Goal: Information Seeking & Learning: Check status

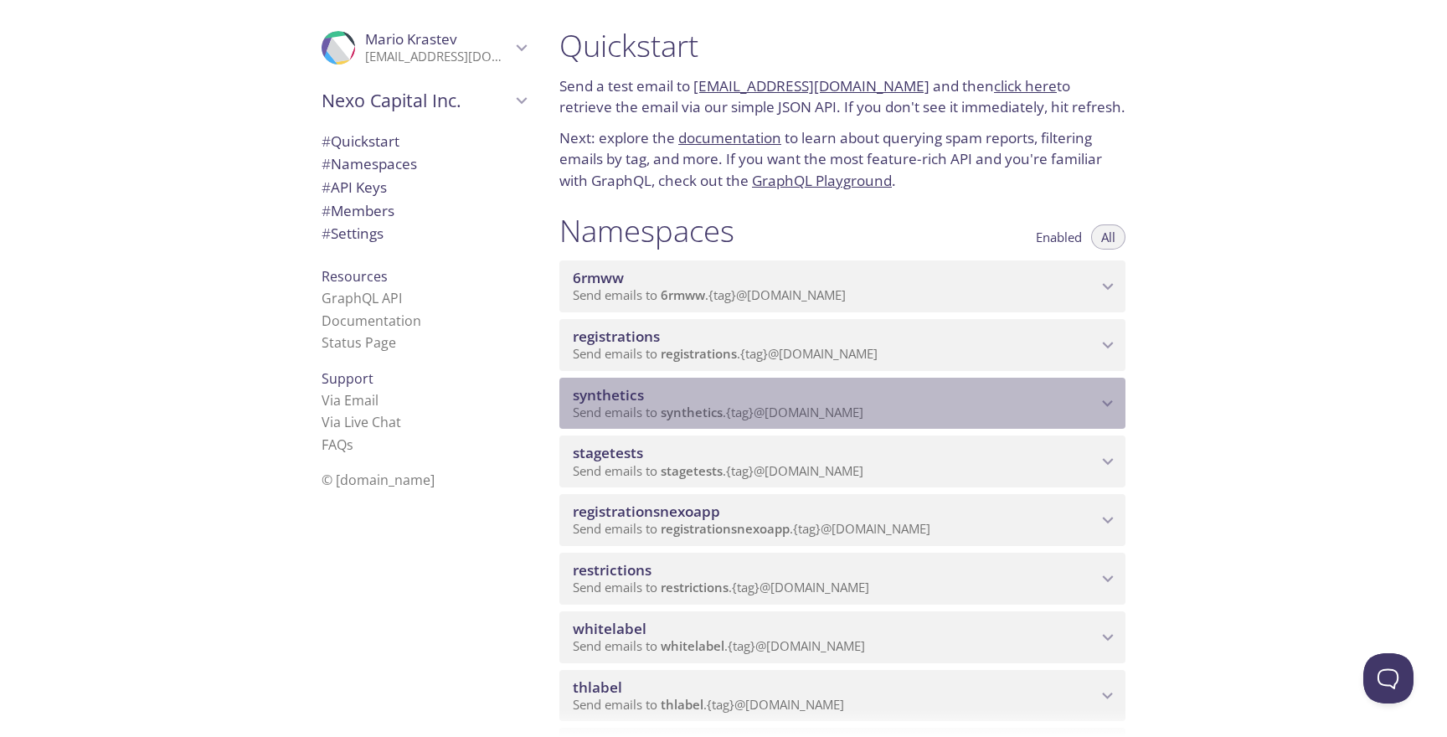
click at [749, 396] on span "synthetics" at bounding box center [835, 395] width 524 height 18
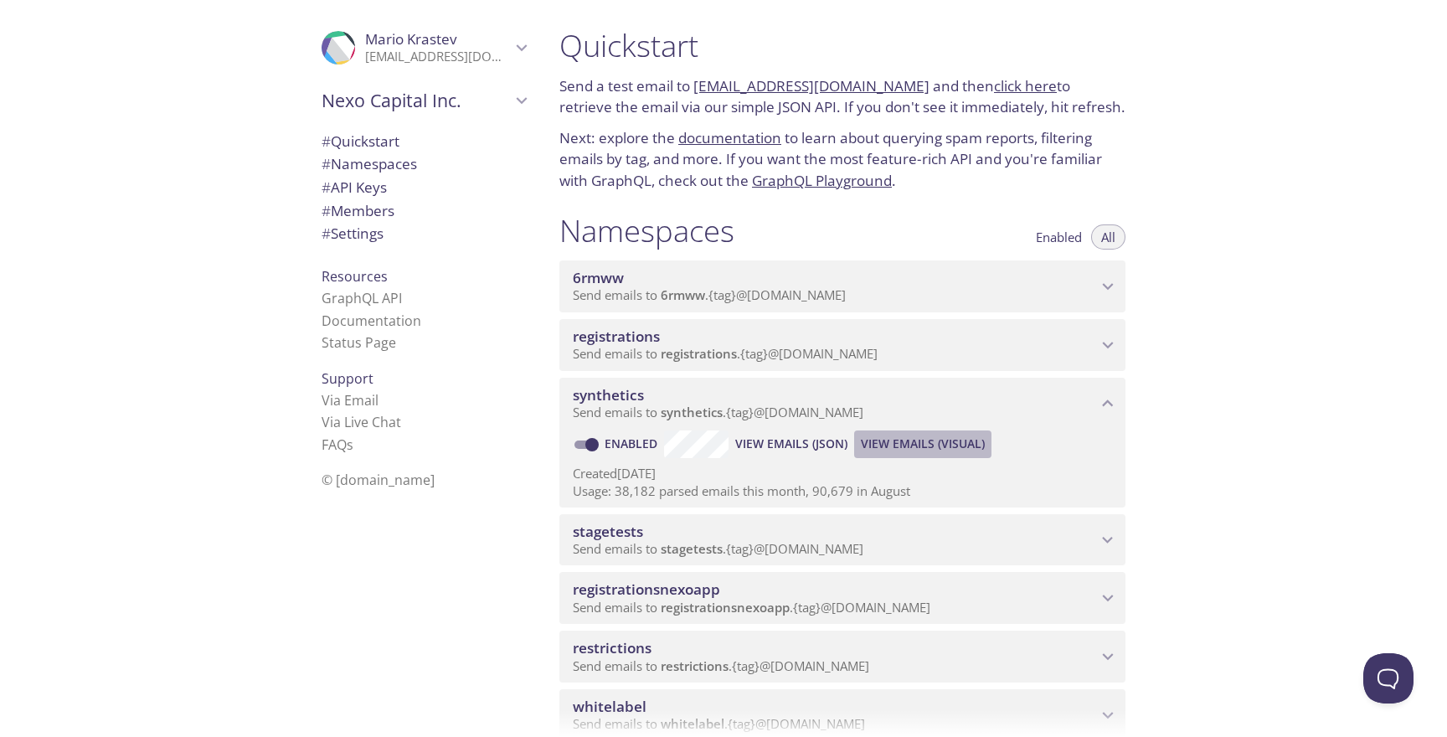
click at [897, 430] on button "View Emails (Visual)" at bounding box center [922, 443] width 137 height 27
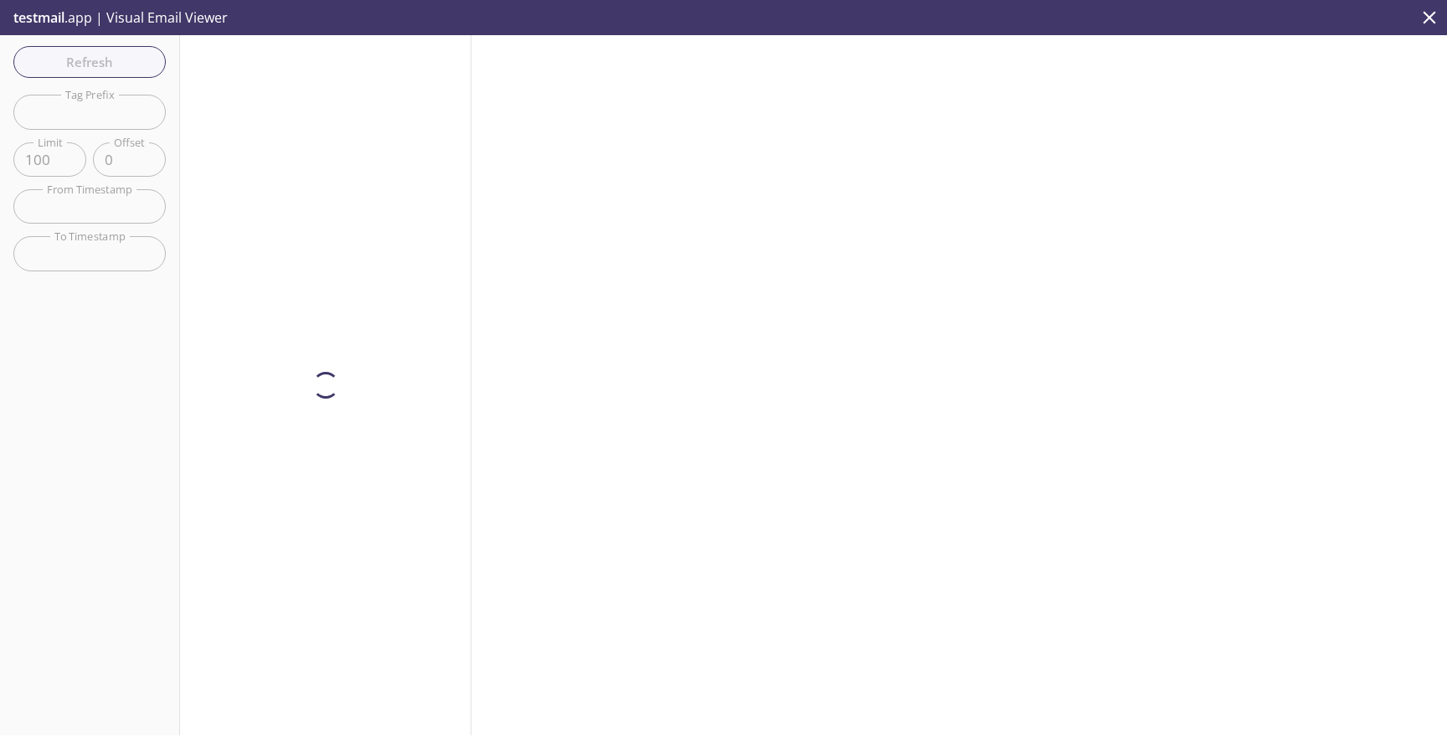
click at [126, 111] on input "text" at bounding box center [89, 112] width 152 height 34
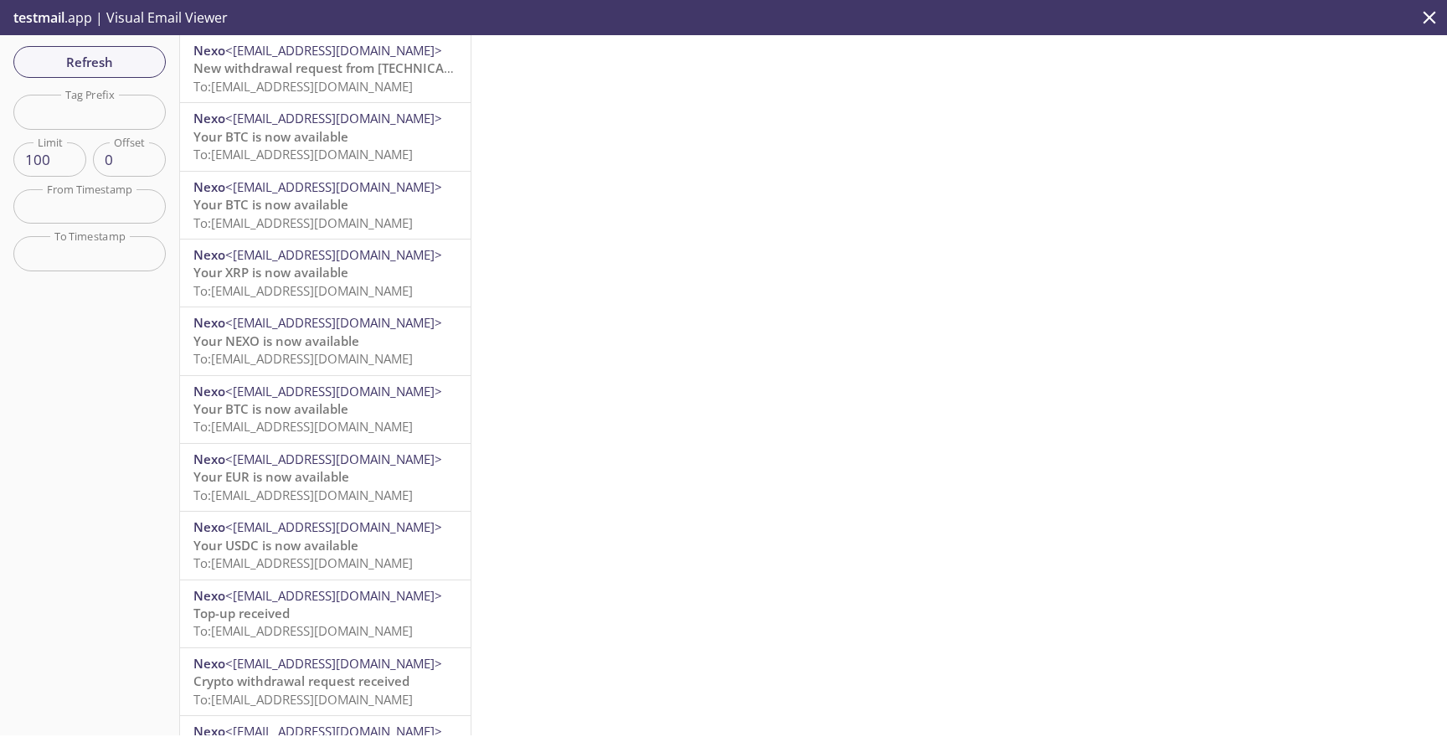
click at [126, 114] on input "text" at bounding box center [89, 112] width 152 height 34
paste input "test-user-8andr@inbox"
click at [133, 70] on span "Refresh" at bounding box center [90, 62] width 126 height 22
click at [343, 88] on span "To: [EMAIL_ADDRESS][DOMAIN_NAME]" at bounding box center [302, 86] width 219 height 17
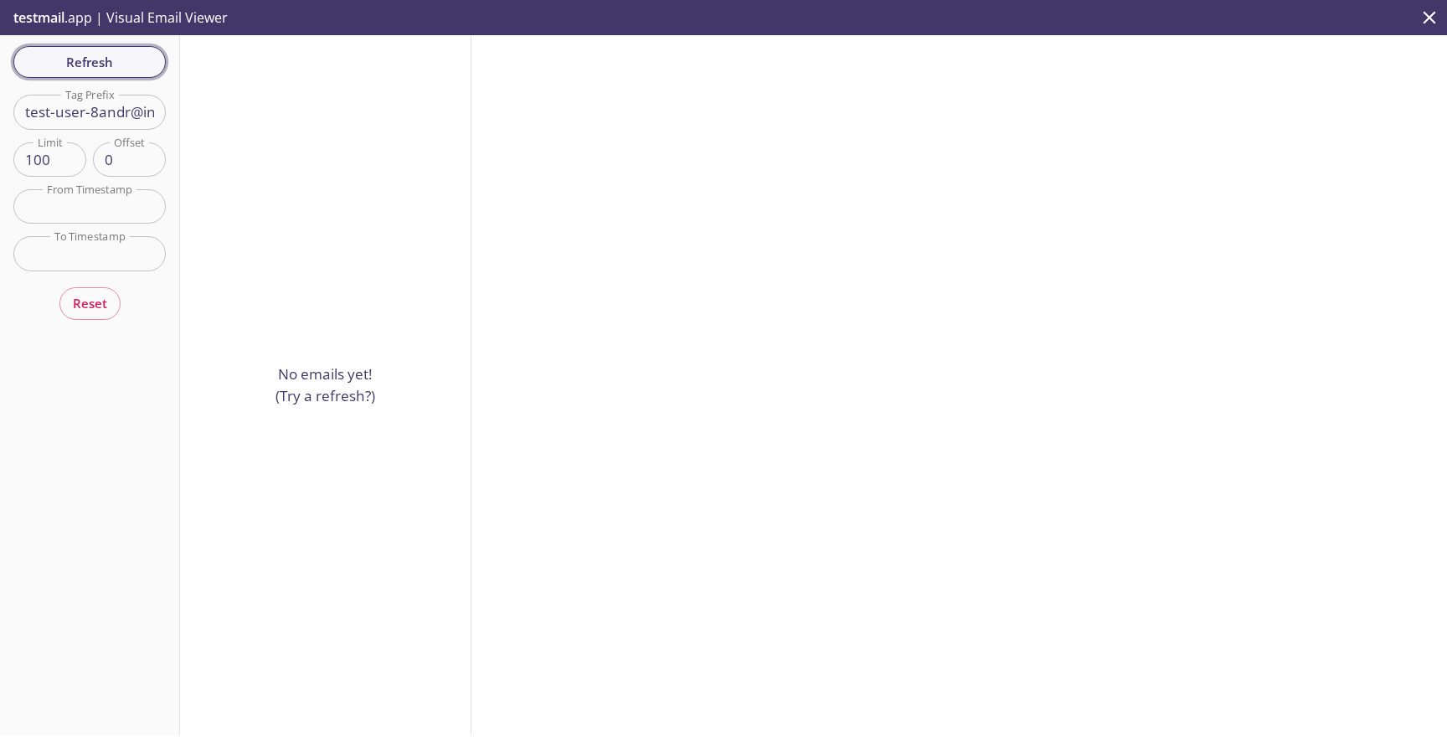
click at [92, 57] on span "Refresh" at bounding box center [90, 62] width 126 height 22
drag, startPoint x: 148, startPoint y: 116, endPoint x: 205, endPoint y: 116, distance: 56.9
click at [205, 116] on div "Refresh Filters Tag Prefix test-user-8andr@inbox Tag Prefix Limit 100 Limit Off…" at bounding box center [723, 385] width 1447 height 700
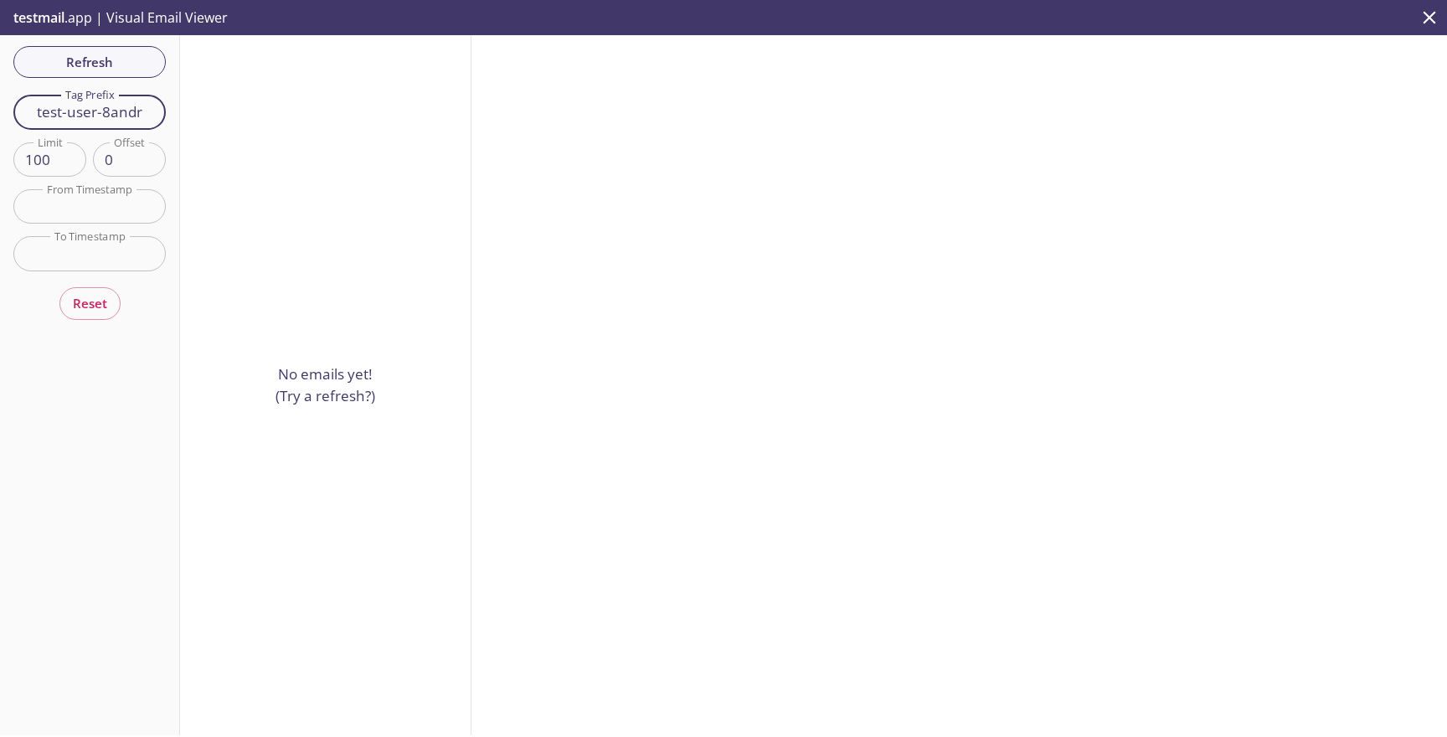
type input "test-user-8andr"
click at [151, 44] on div "Refresh Filters Tag Prefix test-user-8andr Tag Prefix Limit 100 Limit Offset 0 …" at bounding box center [90, 385] width 180 height 700
click at [146, 64] on div "Refresh Filters Tag Prefix test-user-8andr Tag Prefix Limit 100 Limit Offset 0 …" at bounding box center [90, 385] width 180 height 700
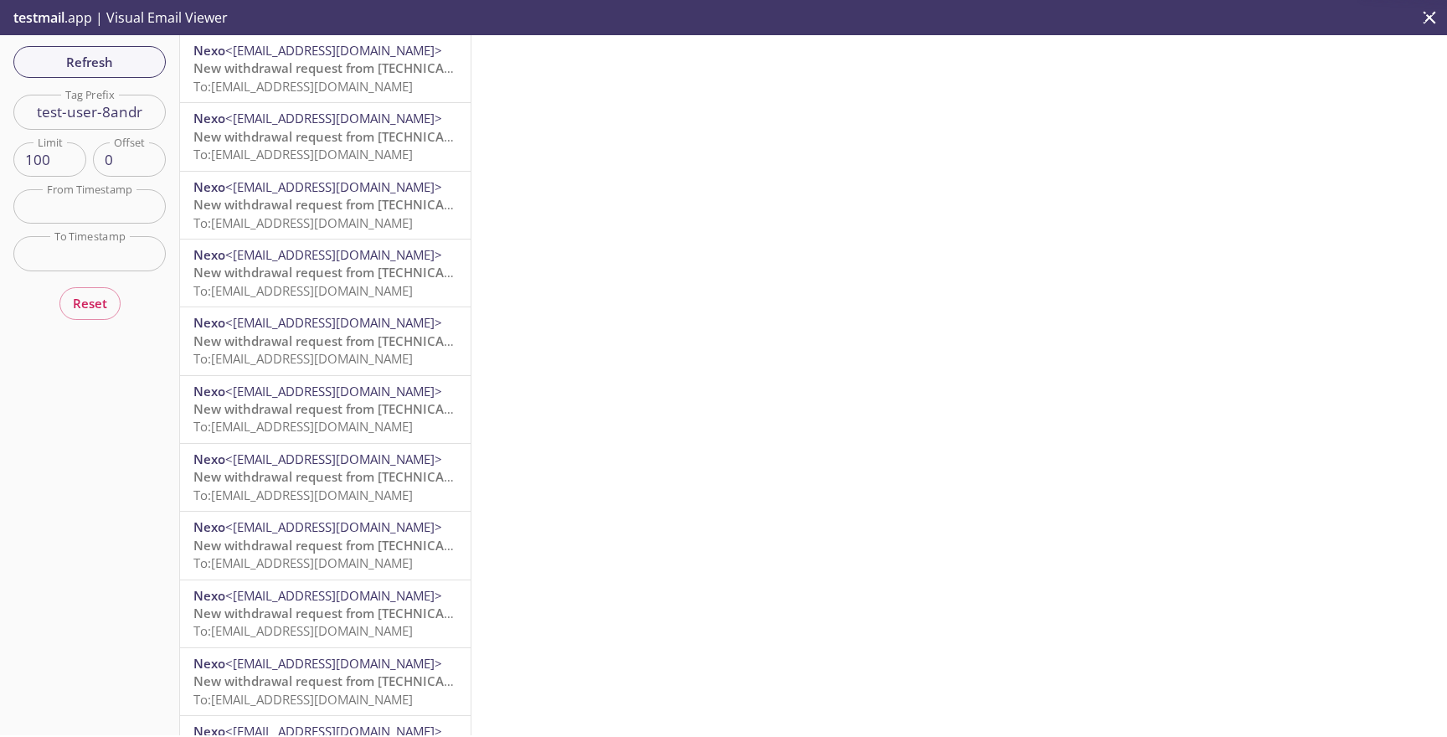
click at [257, 70] on span "New withdrawal request from [TECHNICAL_ID] - (CET)" at bounding box center [353, 67] width 321 height 17
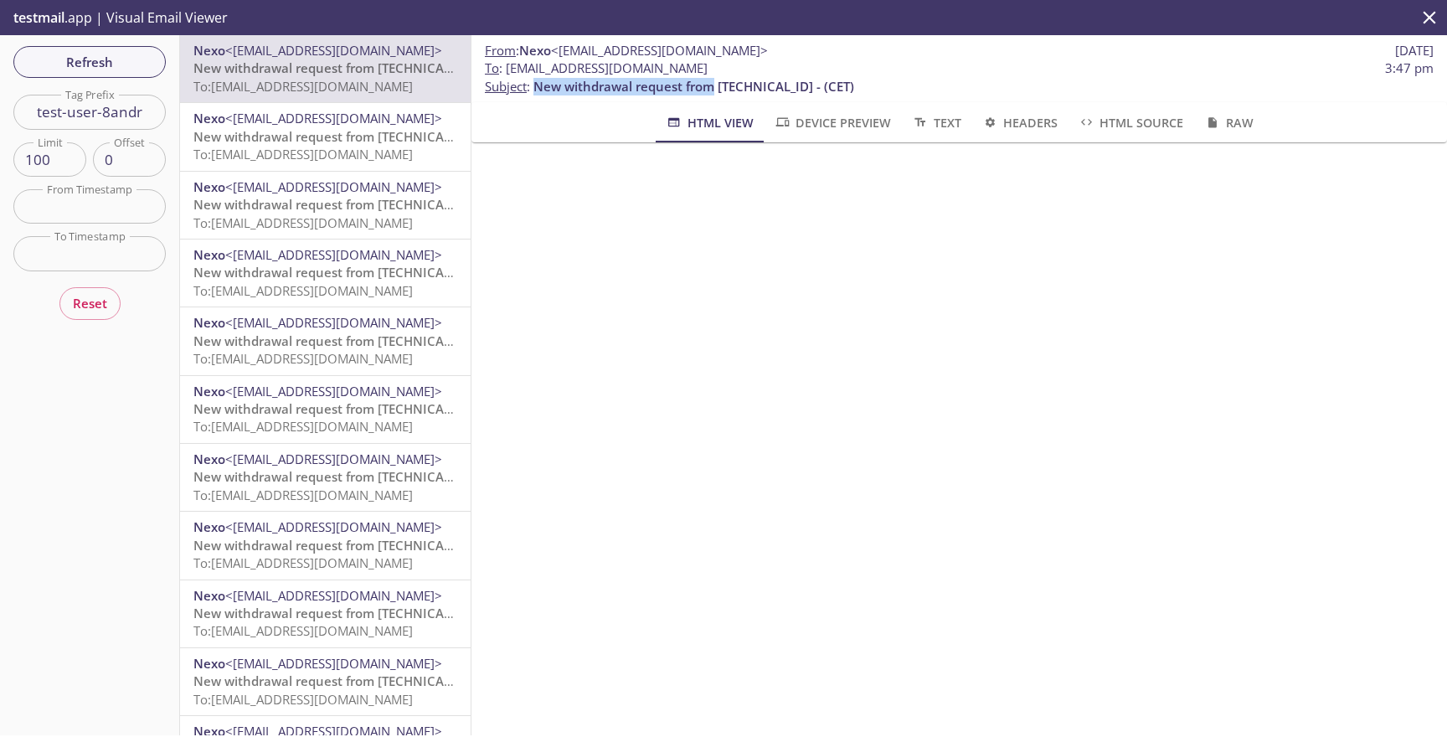
drag, startPoint x: 715, startPoint y: 84, endPoint x: 534, endPoint y: 82, distance: 180.8
click at [534, 82] on span "New withdrawal request from [TECHNICAL_ID] - (CET)" at bounding box center [693, 86] width 321 height 17
copy span "New withdrawal request from"
